Goal: Complete application form

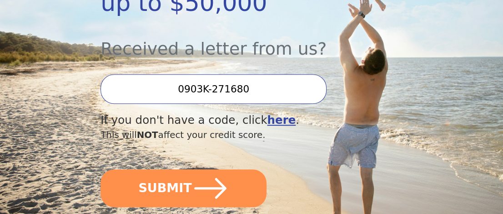
scroll to position [273, 0]
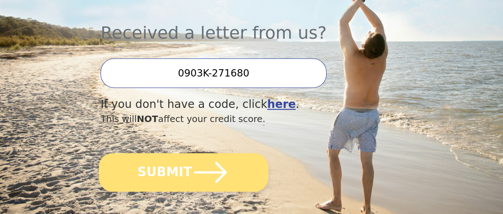
click at [198, 162] on icon "submit" at bounding box center [210, 172] width 33 height 21
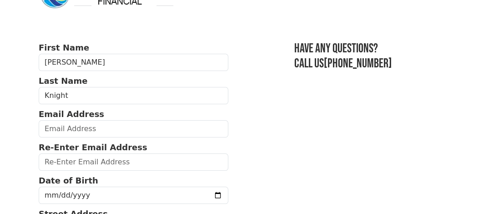
scroll to position [91, 0]
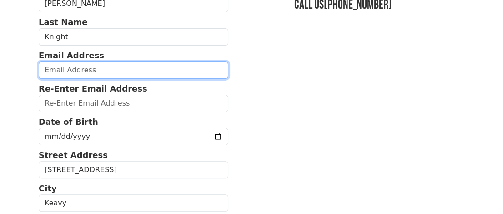
click at [97, 66] on input "email" at bounding box center [134, 69] width 190 height 17
type input "[EMAIL_ADDRESS][DOMAIN_NAME]"
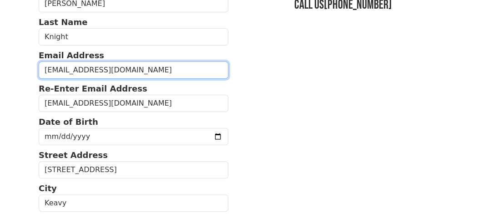
type input "[PHONE_NUMBER]"
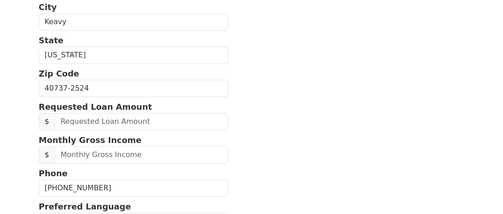
scroll to position [260, 0]
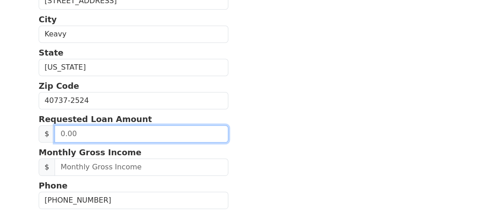
click at [146, 134] on input "text" at bounding box center [142, 133] width 174 height 17
click at [136, 134] on input "text" at bounding box center [142, 133] width 174 height 17
click at [144, 125] on input "0.00" at bounding box center [142, 133] width 174 height 17
type input "5.00"
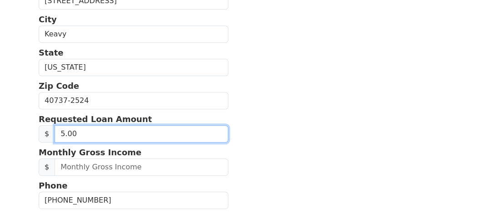
click at [62, 131] on input "5.00" at bounding box center [142, 133] width 174 height 17
click at [63, 130] on input "5.00" at bounding box center [142, 133] width 174 height 17
click at [86, 129] on input "5.00" at bounding box center [142, 133] width 174 height 17
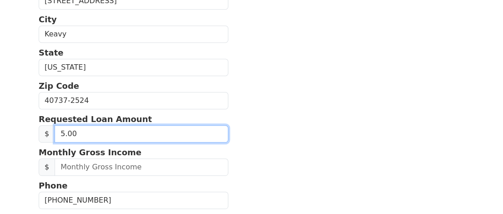
click at [90, 133] on input "5.00" at bounding box center [142, 133] width 174 height 17
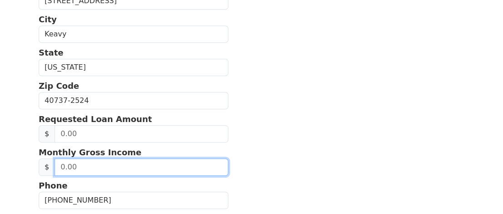
click at [91, 165] on input "text" at bounding box center [142, 166] width 174 height 17
type input "6,000.00"
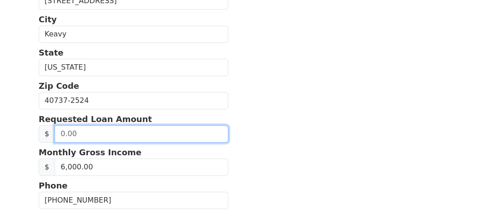
click at [95, 132] on input "text" at bounding box center [142, 133] width 174 height 17
type input "5.00"
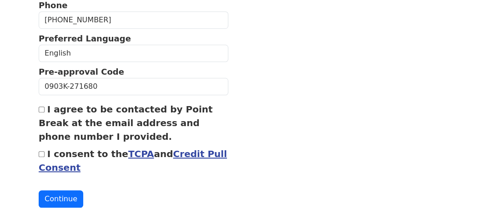
scroll to position [442, 0]
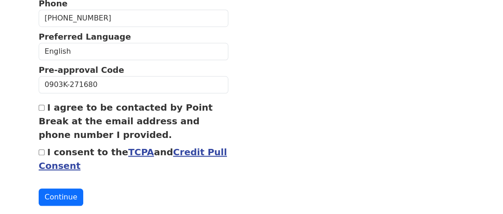
click at [164, 107] on label "I agree to be contacted by Point Break at the email address and phone number I …" at bounding box center [126, 121] width 174 height 38
click at [45, 107] on input "I agree to be contacted by Point Break at the email address and phone number I …" at bounding box center [42, 108] width 6 height 6
checkbox input "true"
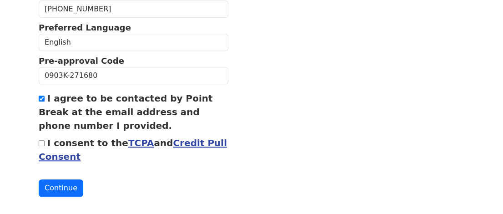
scroll to position [455, 0]
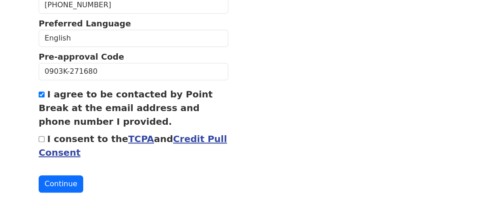
click at [93, 135] on label "I consent to the TCPA and Credit Pull Consent" at bounding box center [133, 145] width 188 height 25
click at [45, 136] on input "I consent to the TCPA and Credit Pull Consent" at bounding box center [42, 139] width 6 height 6
checkbox input "true"
click at [61, 182] on button "Continue" at bounding box center [61, 183] width 45 height 17
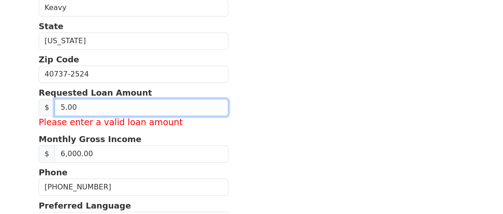
click at [86, 101] on input "5.00" at bounding box center [142, 107] width 174 height 17
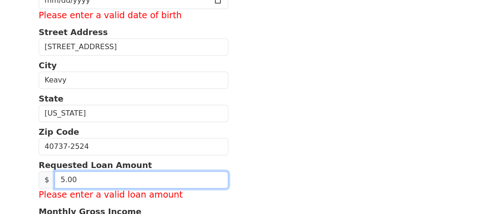
scroll to position [364, 0]
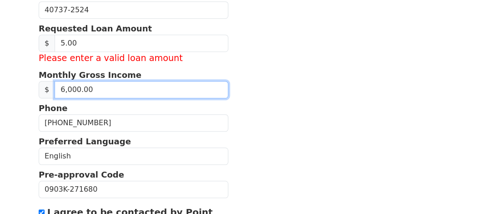
drag, startPoint x: 89, startPoint y: 88, endPoint x: 26, endPoint y: 86, distance: 62.8
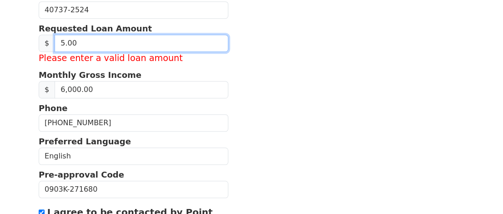
click at [78, 38] on input "5.00" at bounding box center [142, 43] width 174 height 17
click at [78, 41] on input "5.00" at bounding box center [142, 43] width 174 height 17
paste input "0"
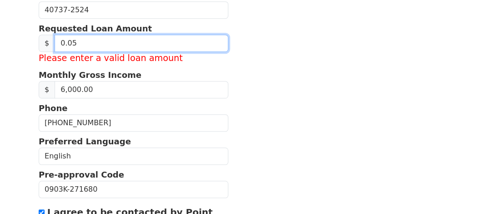
type input "0.00"
click at [81, 49] on input "0.00" at bounding box center [142, 43] width 174 height 17
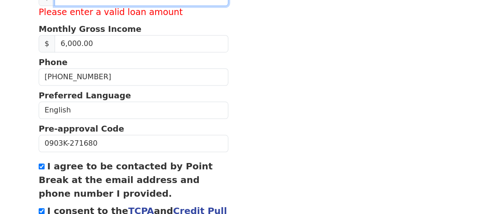
scroll to position [482, 0]
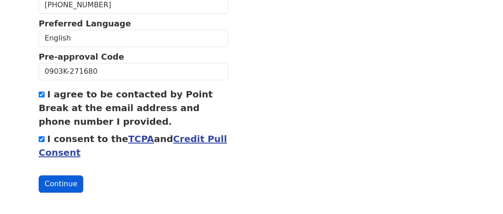
click at [46, 179] on button "Continue" at bounding box center [61, 183] width 45 height 17
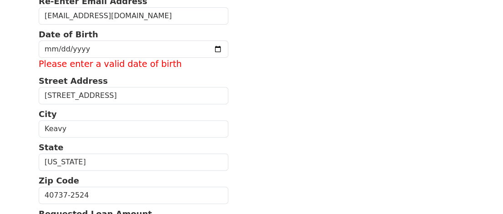
scroll to position [163, 0]
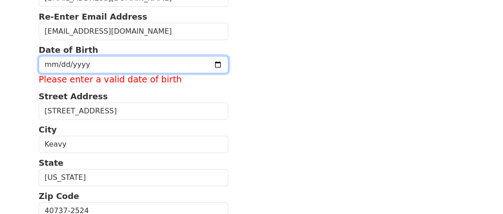
click at [69, 63] on input "date" at bounding box center [134, 64] width 190 height 17
type input "1985-01-05"
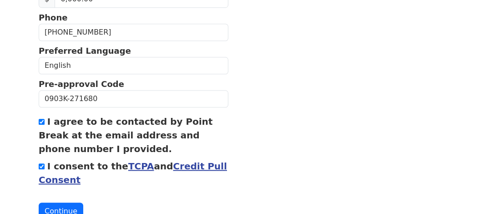
scroll to position [469, 0]
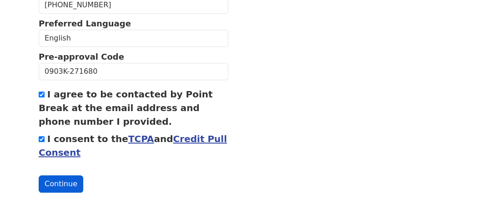
click at [65, 188] on button "Continue" at bounding box center [61, 183] width 45 height 17
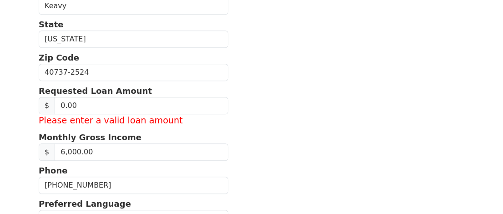
scroll to position [287, 0]
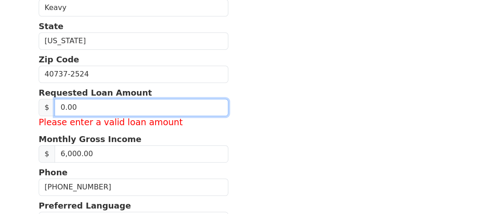
click at [67, 104] on input "0.00" at bounding box center [142, 107] width 174 height 17
type input "5.00"
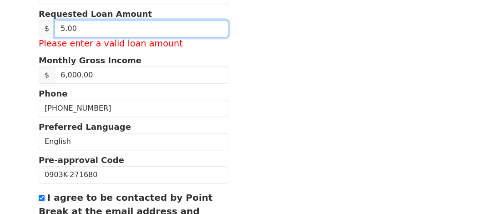
scroll to position [469, 0]
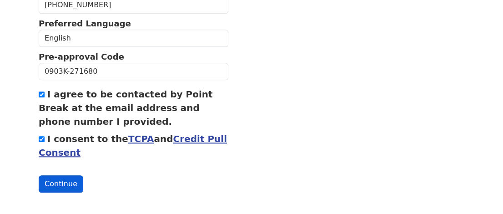
click at [56, 180] on button "Continue" at bounding box center [61, 183] width 45 height 17
